Goal: Find specific page/section: Find specific page/section

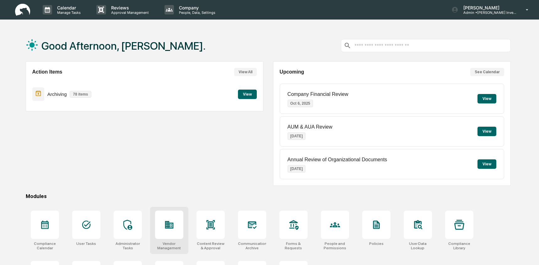
click at [167, 223] on icon at bounding box center [169, 225] width 8 height 8
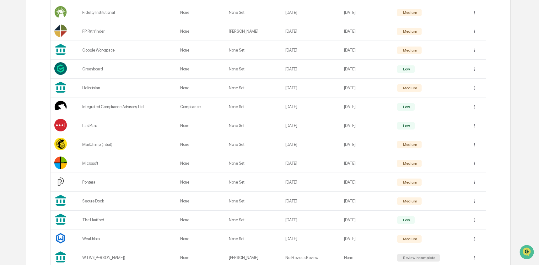
scroll to position [291, 0]
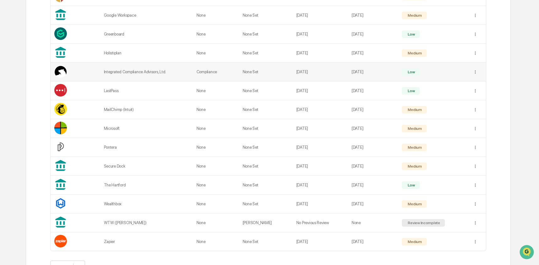
click at [138, 73] on div "Integrated Compliance Advisors, Ltd." at bounding box center [146, 71] width 85 height 5
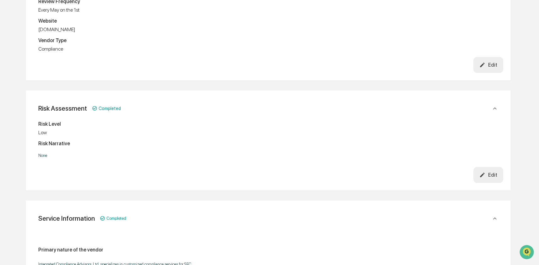
scroll to position [0, 0]
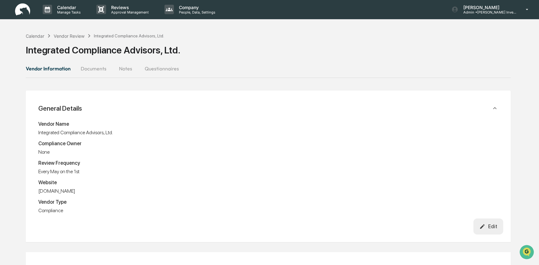
click at [98, 68] on button "Documents" at bounding box center [94, 68] width 36 height 15
